Goal: Task Accomplishment & Management: Complete application form

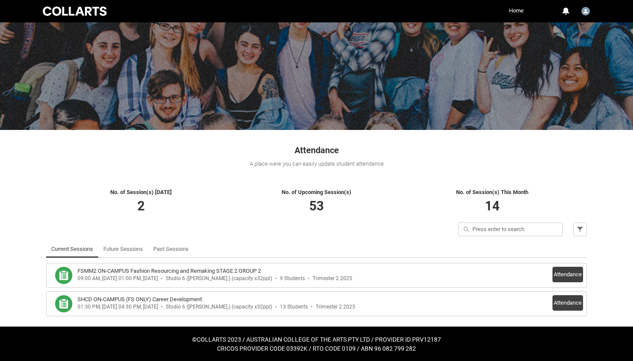
scroll to position [31, 0]
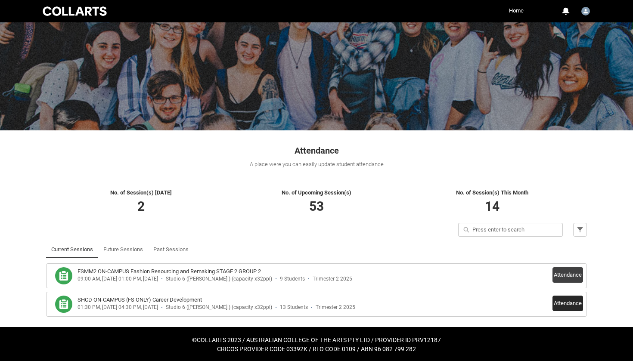
click at [558, 299] on button "Attendance" at bounding box center [568, 304] width 31 height 16
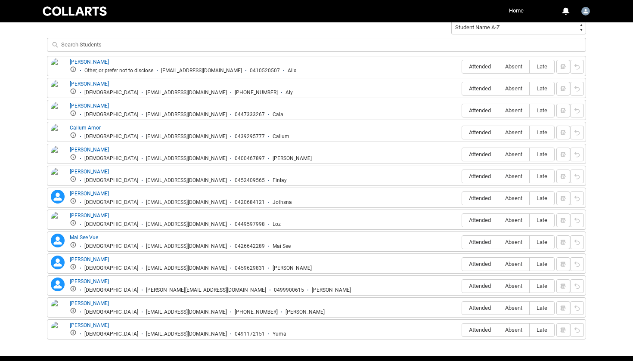
scroll to position [347, 0]
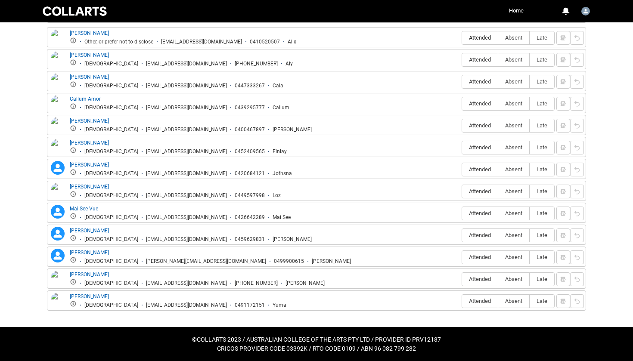
click at [480, 39] on span "Attended" at bounding box center [480, 37] width 36 height 6
click at [462, 38] on input "Attended" at bounding box center [462, 37] width 0 height 0
type lightning-radio-group "Attended"
radio input "true"
click at [503, 61] on span "Absent" at bounding box center [513, 59] width 31 height 6
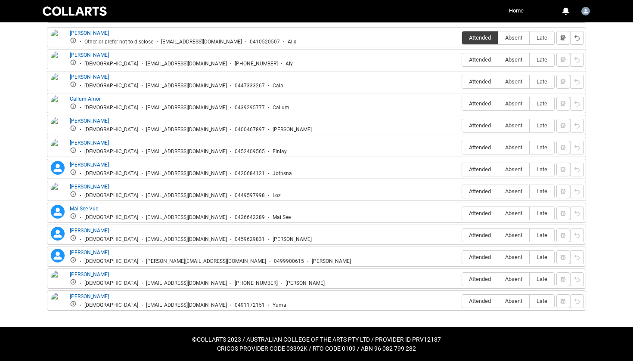
click at [498, 60] on input "Absent" at bounding box center [498, 59] width 0 height 0
type lightning-radio-group "Absent"
radio input "true"
click at [491, 77] on label "Attended" at bounding box center [480, 81] width 36 height 13
click at [462, 81] on input "Attended" at bounding box center [462, 81] width 0 height 0
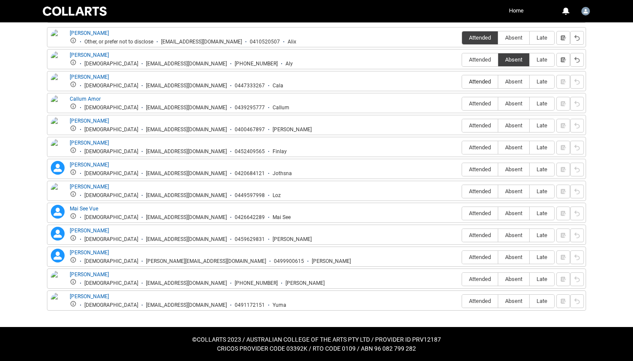
type lightning-radio-group "Attended"
radio input "true"
click at [516, 104] on span "Absent" at bounding box center [513, 103] width 31 height 6
click at [498, 104] on input "Absent" at bounding box center [498, 103] width 0 height 0
type lightning-radio-group "Absent"
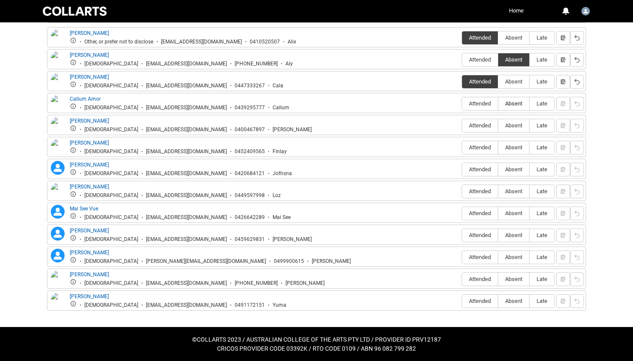
radio input "true"
click at [476, 130] on label "Attended" at bounding box center [480, 125] width 36 height 13
click at [462, 126] on input "Attended" at bounding box center [462, 125] width 0 height 0
type lightning-radio-group "Attended"
radio input "true"
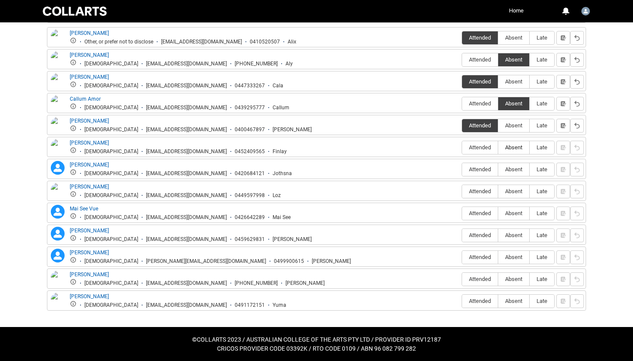
click at [512, 149] on span "Absent" at bounding box center [513, 147] width 31 height 6
click at [498, 148] on input "Absent" at bounding box center [498, 147] width 0 height 0
type lightning-radio-group "Absent"
radio input "true"
click at [489, 174] on label "Attended" at bounding box center [480, 169] width 36 height 13
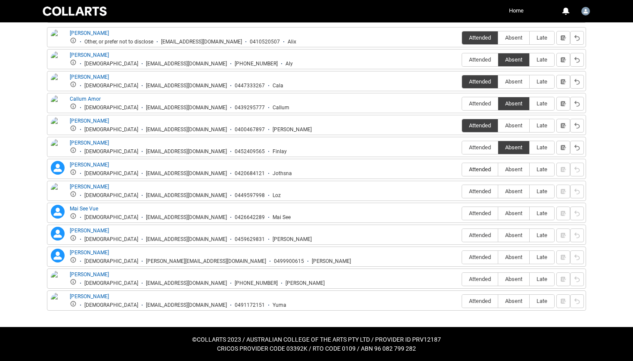
click at [462, 170] on input "Attended" at bounding box center [462, 169] width 0 height 0
type lightning-radio-group "Attended"
radio input "true"
click at [487, 191] on span "Attended" at bounding box center [480, 191] width 36 height 6
click at [462, 191] on input "Attended" at bounding box center [462, 191] width 0 height 0
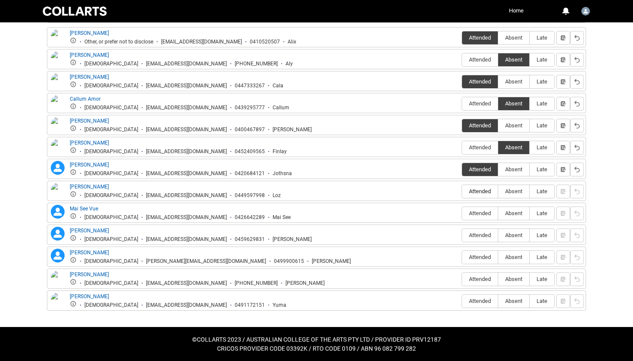
type lightning-radio-group "Attended"
radio input "true"
click at [488, 215] on span "Attended" at bounding box center [480, 213] width 36 height 6
click at [462, 214] on input "Attended" at bounding box center [462, 213] width 0 height 0
type lightning-radio-group "Attended"
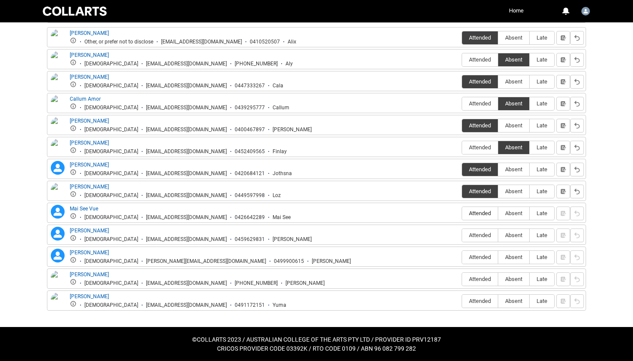
radio input "true"
click at [487, 236] on span "Attended" at bounding box center [480, 235] width 36 height 6
click at [462, 236] on input "Attended" at bounding box center [462, 235] width 0 height 0
type lightning-radio-group "Attended"
radio input "true"
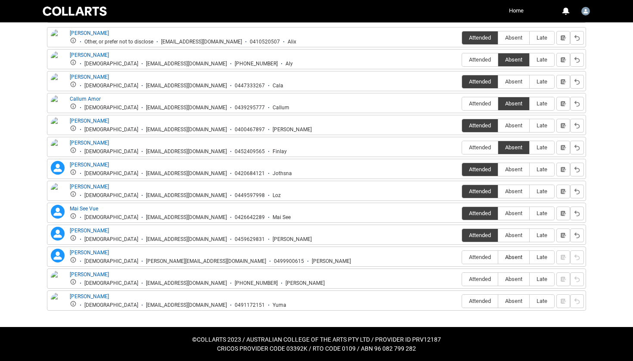
click at [504, 260] on span "Absent" at bounding box center [513, 257] width 31 height 6
click at [498, 258] on input "Absent" at bounding box center [498, 257] width 0 height 0
type lightning-radio-group "Absent"
radio input "true"
click at [510, 276] on span "Absent" at bounding box center [513, 279] width 31 height 6
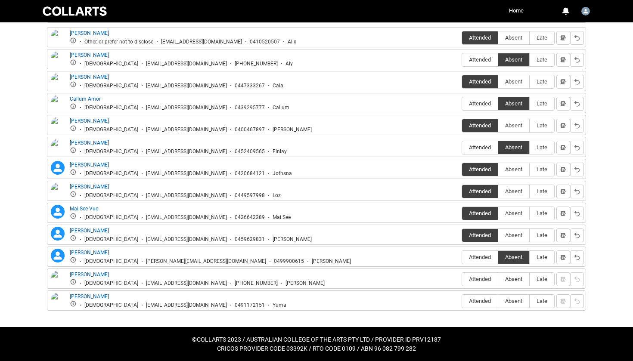
click at [498, 279] on input "Absent" at bounding box center [498, 279] width 0 height 0
type lightning-radio-group "Absent"
radio input "true"
click at [484, 299] on span "Attended" at bounding box center [480, 301] width 36 height 6
click at [462, 301] on input "Attended" at bounding box center [462, 301] width 0 height 0
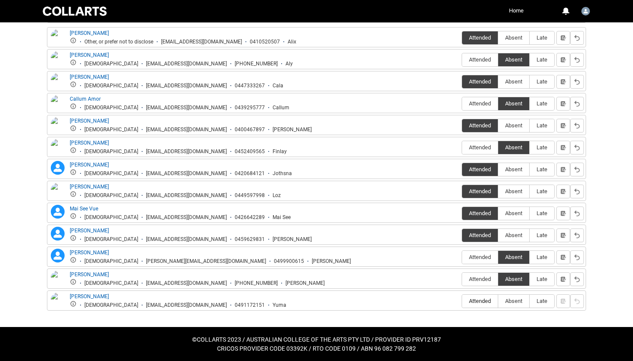
type lightning-radio-group "Attended"
radio input "true"
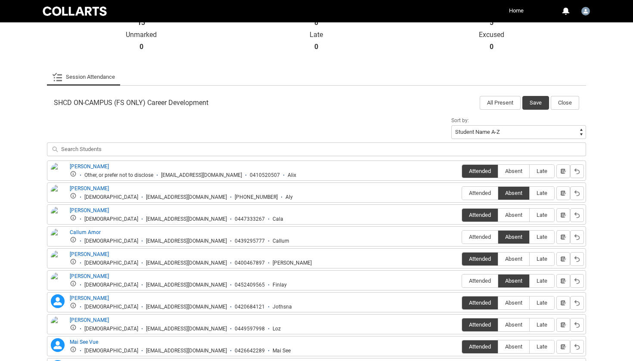
scroll to position [204, 0]
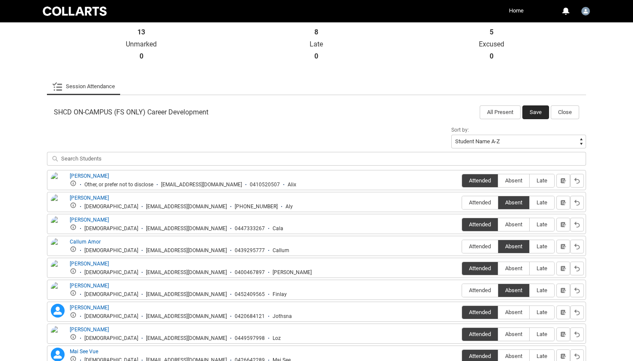
click at [529, 111] on button "Save" at bounding box center [536, 113] width 27 height 14
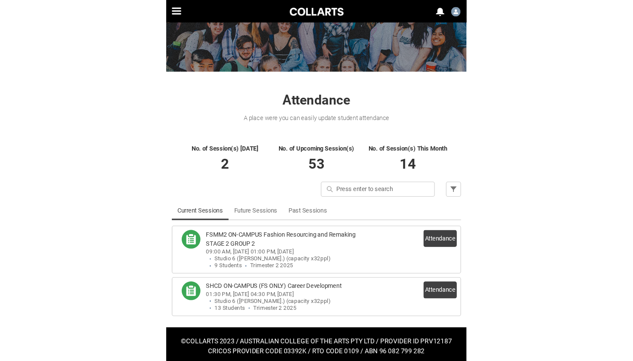
scroll to position [3, 0]
